Goal: Book appointment/travel/reservation

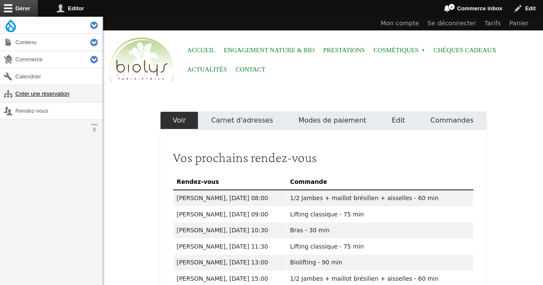
click at [41, 94] on link "Créer une réservation" at bounding box center [51, 93] width 103 height 17
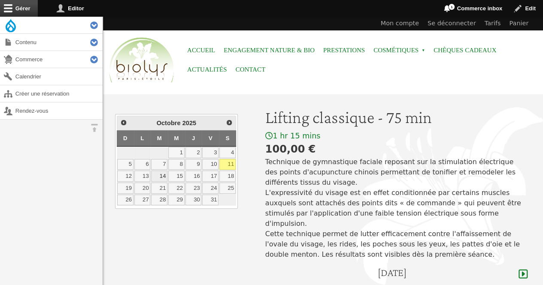
click at [166, 173] on link "14" at bounding box center [159, 176] width 16 height 11
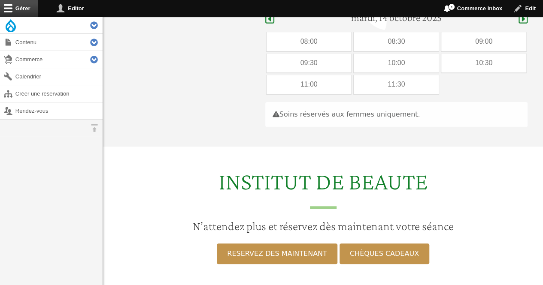
scroll to position [256, 0]
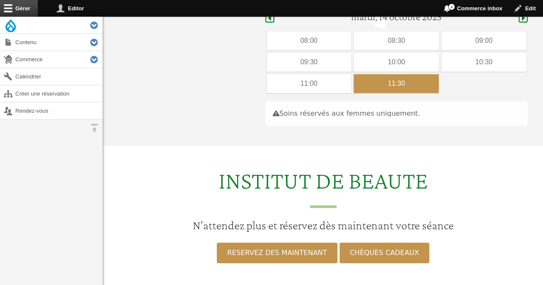
click at [384, 74] on div "11:30" at bounding box center [396, 83] width 85 height 19
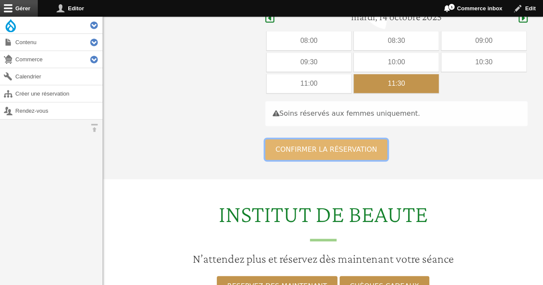
click at [280, 139] on button "Confirmer la réservation" at bounding box center [326, 149] width 122 height 21
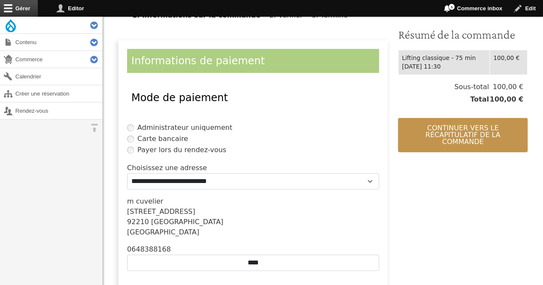
scroll to position [217, 0]
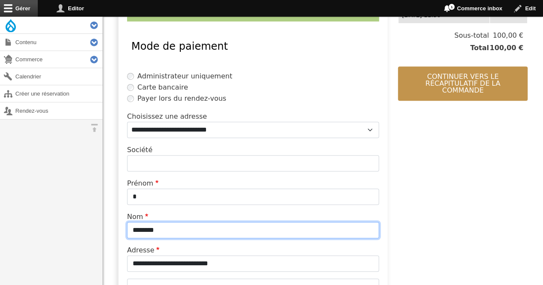
click at [206, 228] on input "********" at bounding box center [253, 230] width 252 height 16
type input "*"
type input "**********"
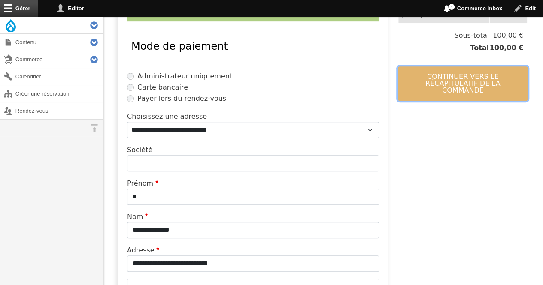
click at [453, 67] on button "Continuer vers le récapitulatif de la commande" at bounding box center [463, 84] width 130 height 34
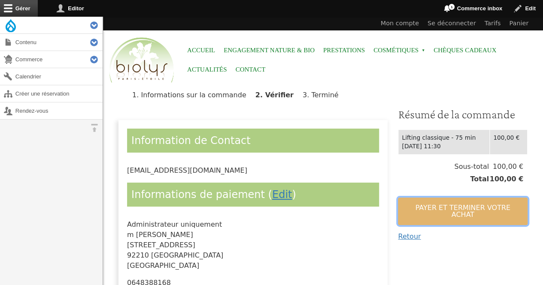
click at [418, 204] on button "Payer et terminer votre achat" at bounding box center [463, 211] width 130 height 27
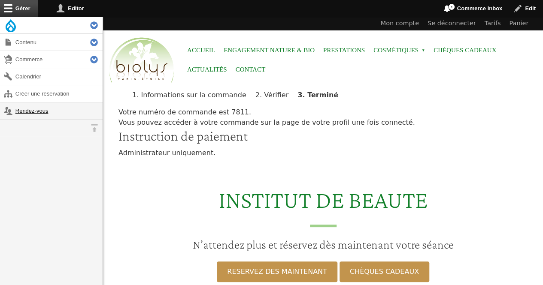
click at [27, 110] on link "Rendez-vous" at bounding box center [51, 111] width 103 height 17
